Goal: Use online tool/utility

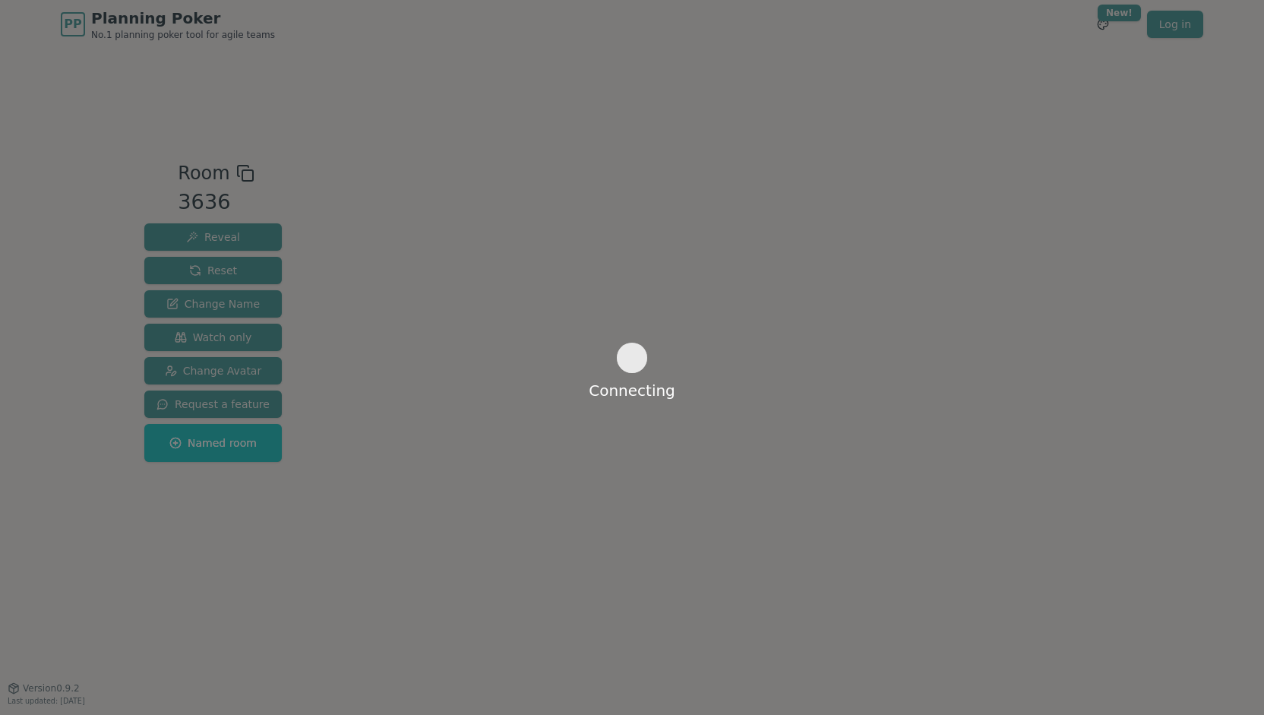
click at [602, 303] on div "Connecting" at bounding box center [632, 357] width 1264 height 715
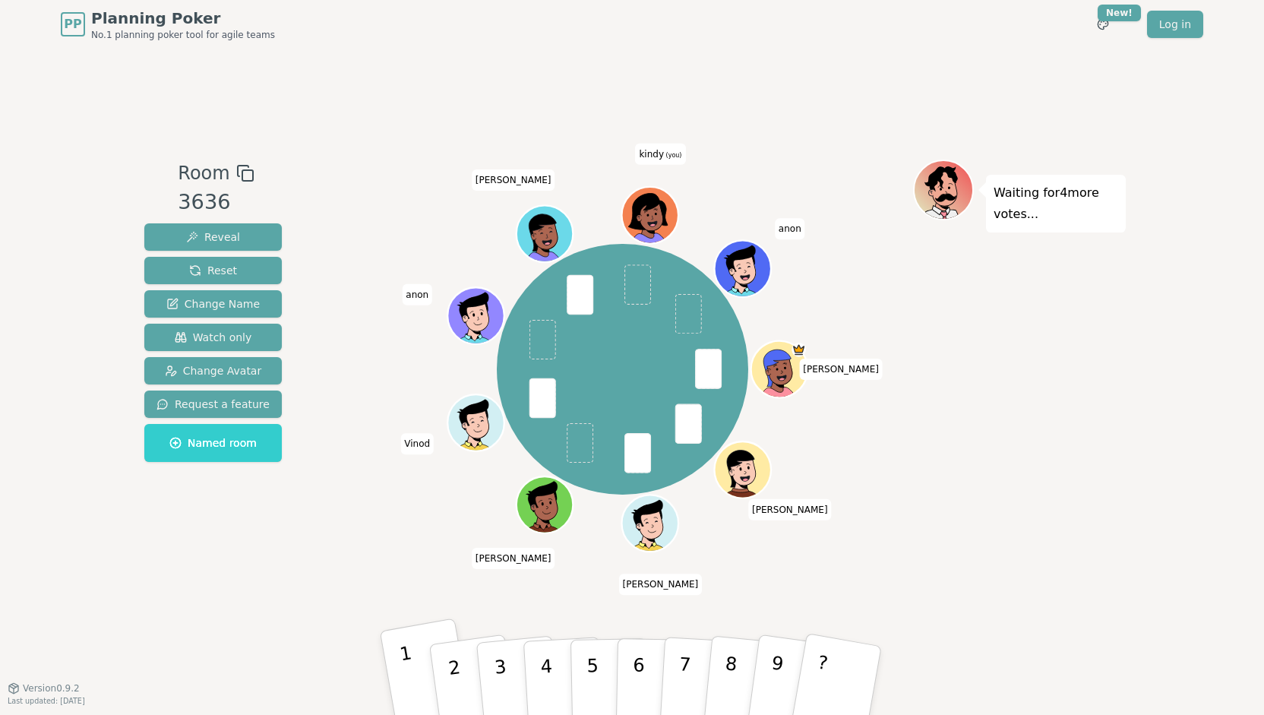
click at [415, 669] on button "1" at bounding box center [427, 679] width 95 height 125
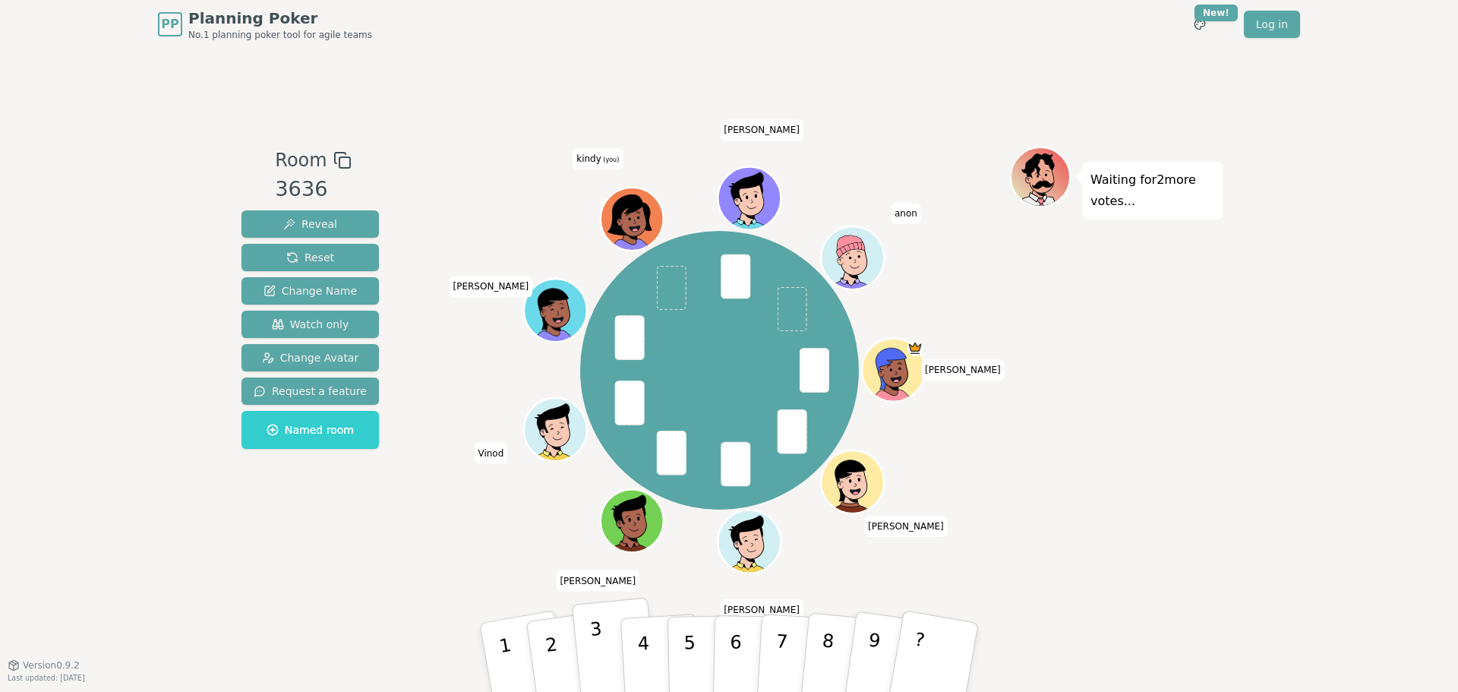
click at [592, 646] on p "3" at bounding box center [599, 659] width 20 height 83
